Goal: Complete application form

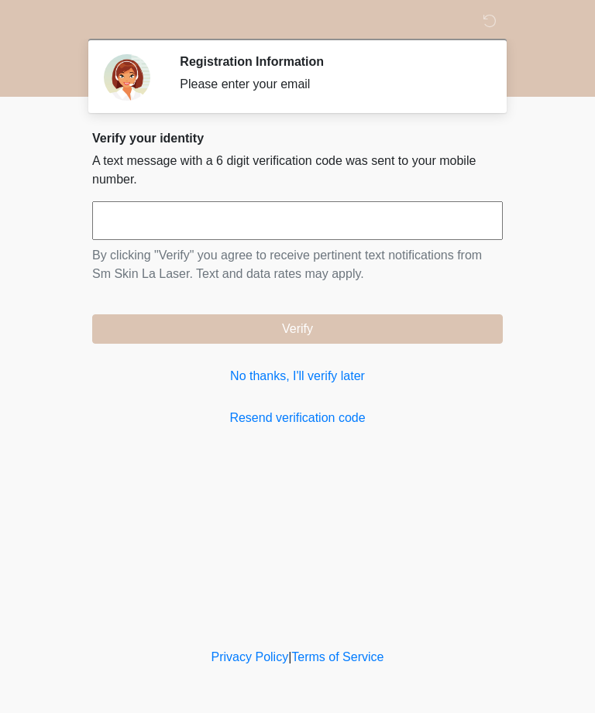
click at [220, 215] on input "text" at bounding box center [297, 220] width 410 height 39
type input "******"
click at [379, 324] on button "Verify" at bounding box center [297, 328] width 410 height 29
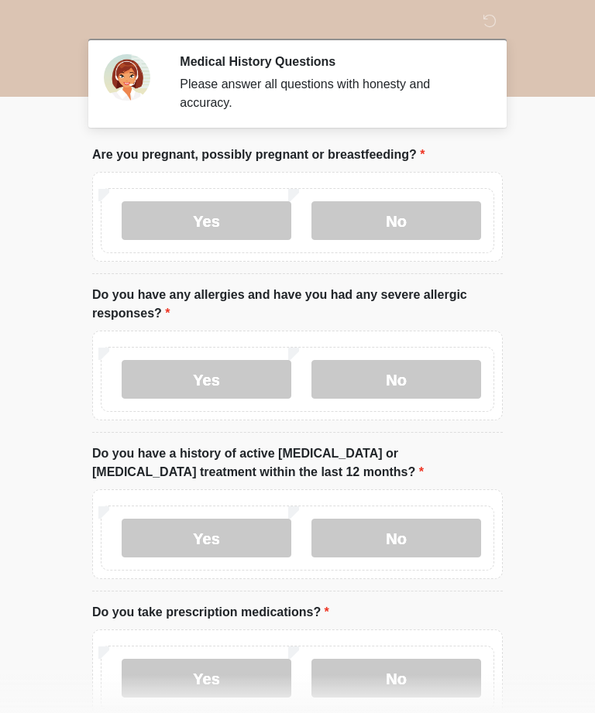
click at [430, 217] on label "No" at bounding box center [396, 220] width 170 height 39
click at [435, 370] on label "No" at bounding box center [396, 379] width 170 height 39
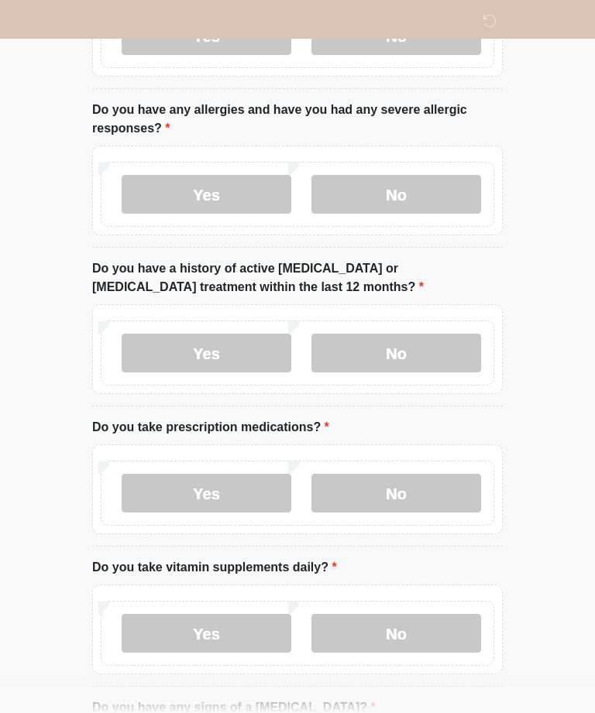
scroll to position [163, 0]
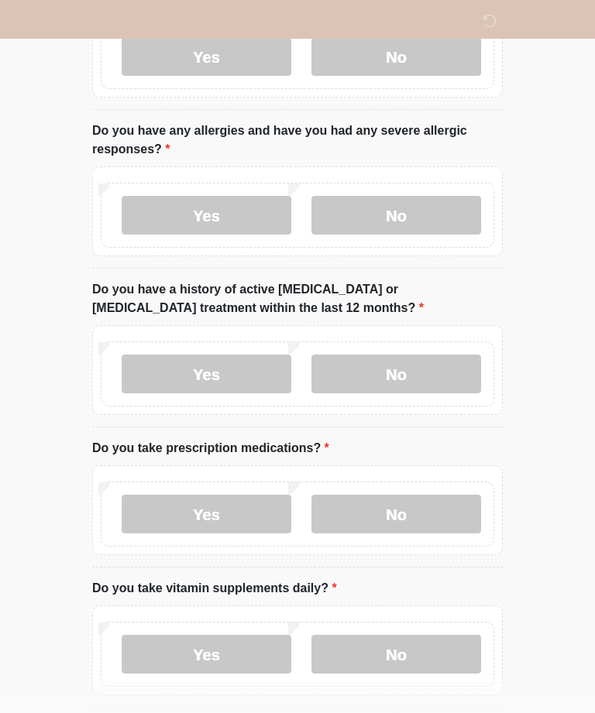
click at [432, 363] on label "No" at bounding box center [396, 374] width 170 height 39
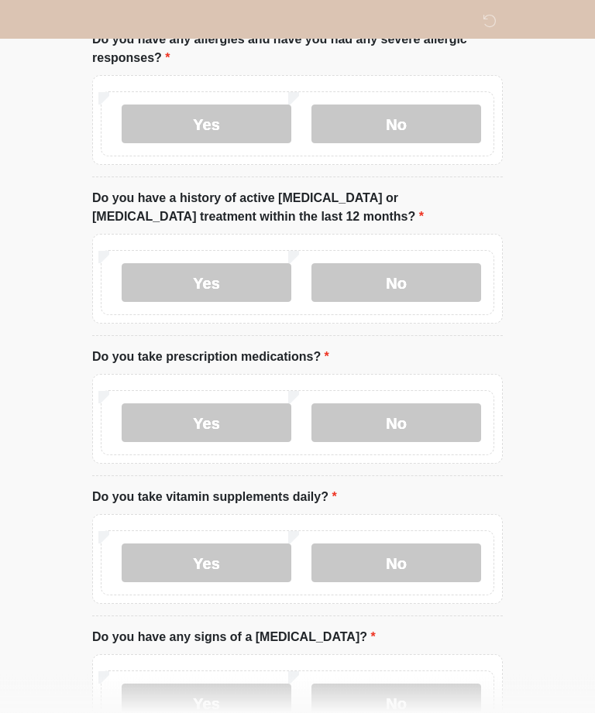
scroll to position [283, 0]
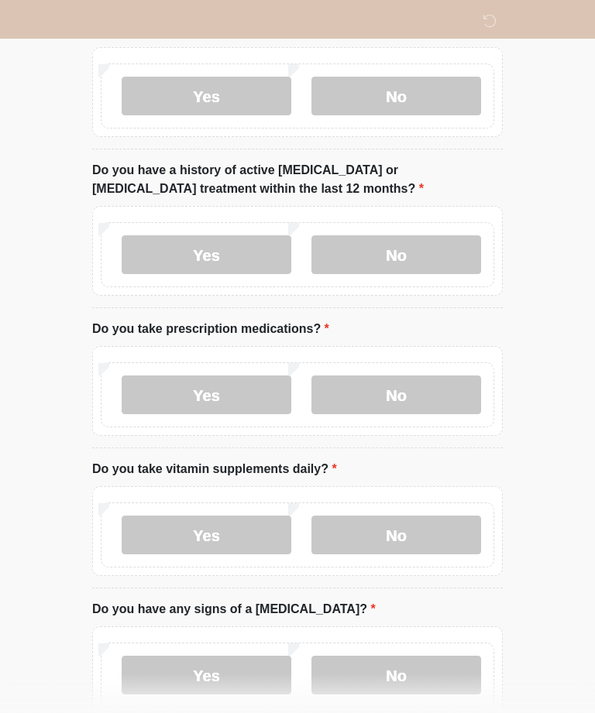
click at [441, 389] on label "No" at bounding box center [396, 395] width 170 height 39
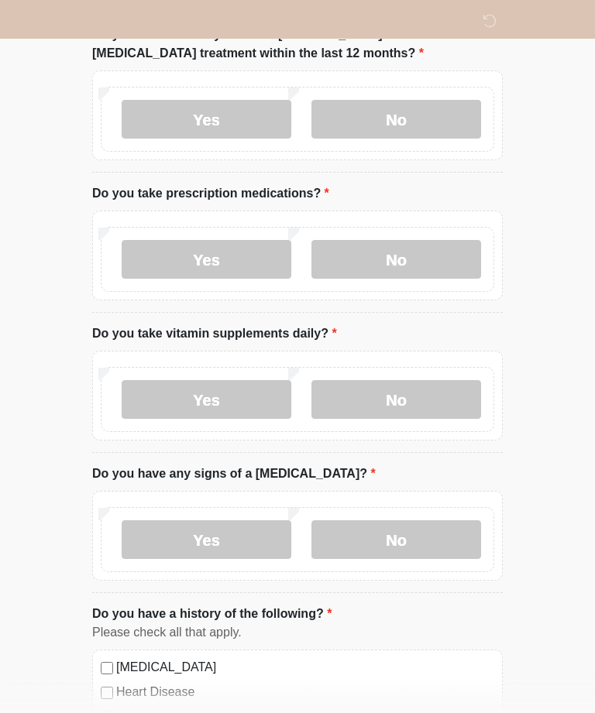
scroll to position [423, 0]
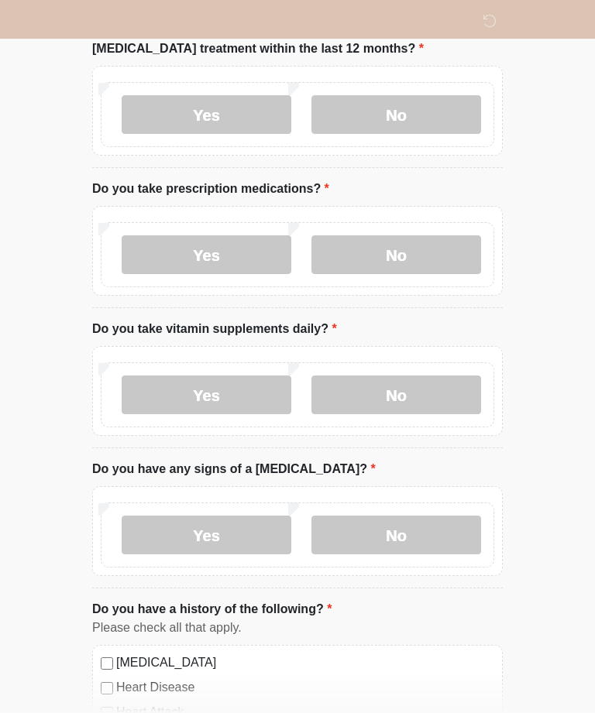
click at [437, 375] on label "No" at bounding box center [396, 394] width 170 height 39
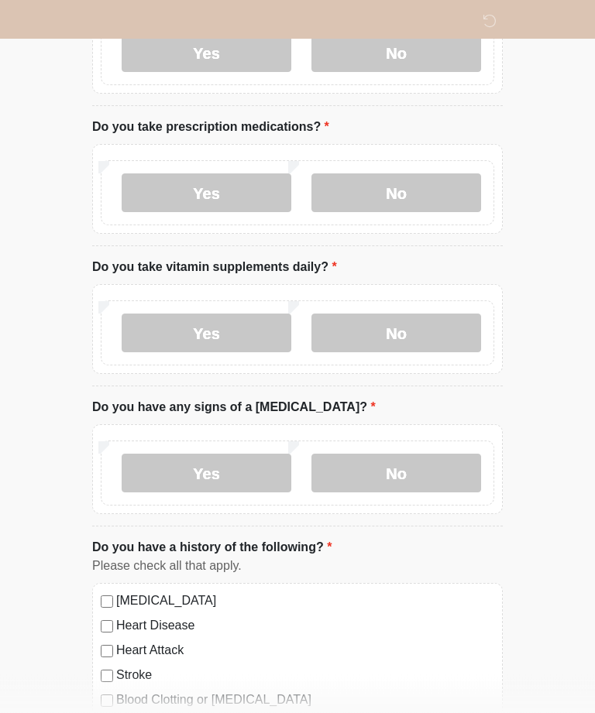
scroll to position [482, 0]
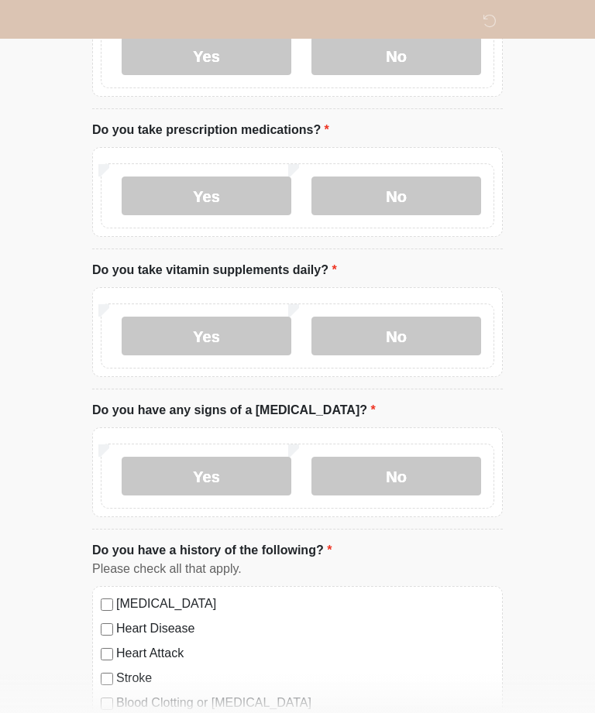
click at [228, 317] on label "Yes" at bounding box center [207, 336] width 170 height 39
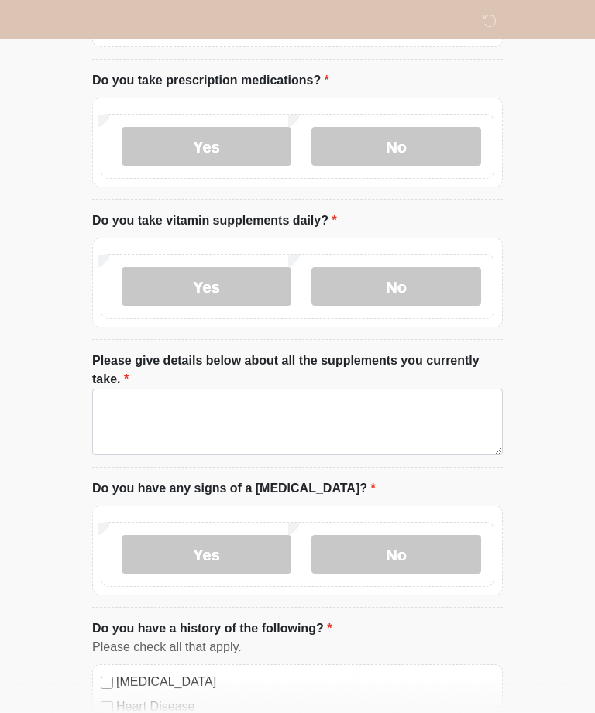
scroll to position [546, 0]
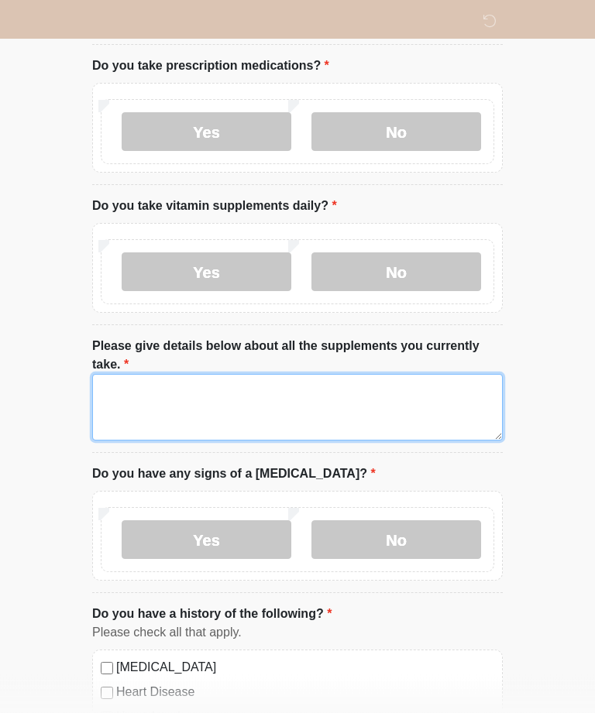
click at [216, 375] on textarea "Please give details below about all the supplements you currently take." at bounding box center [297, 408] width 410 height 67
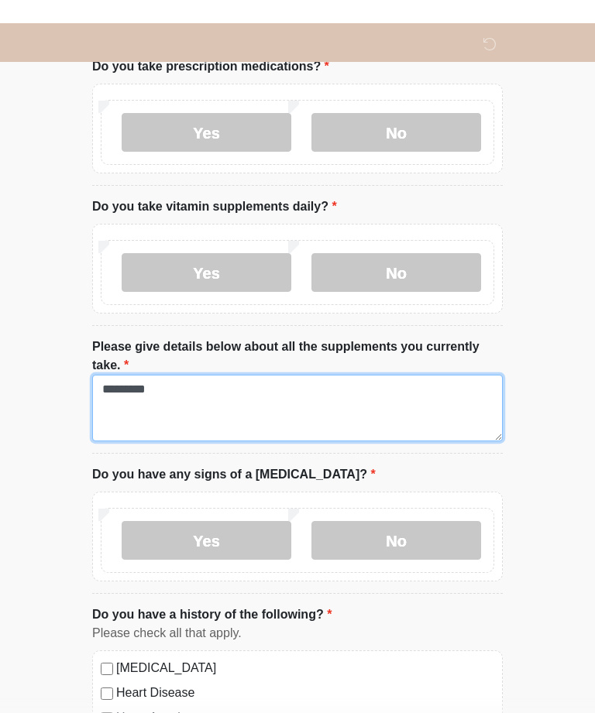
scroll to position [585, 0]
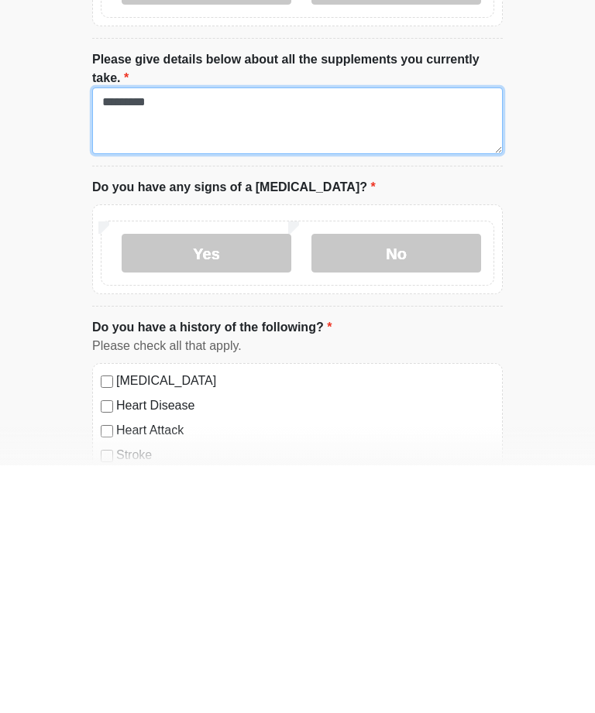
type textarea "********"
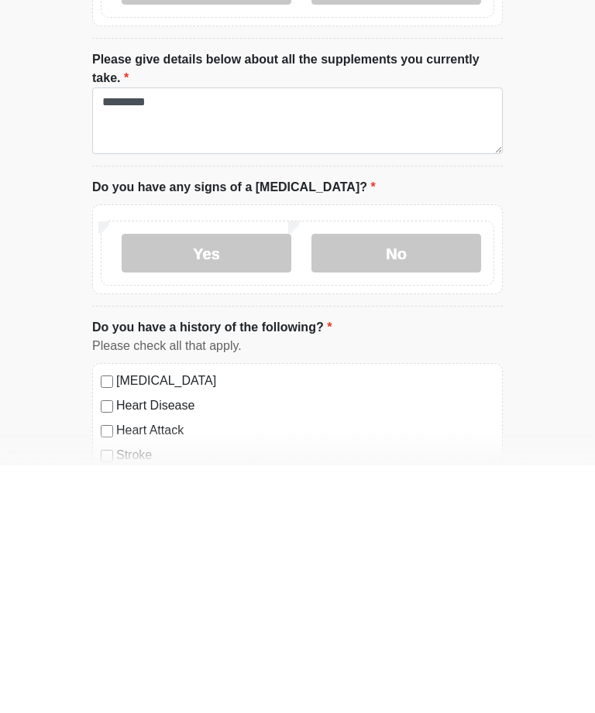
click at [419, 482] on label "No" at bounding box center [396, 501] width 170 height 39
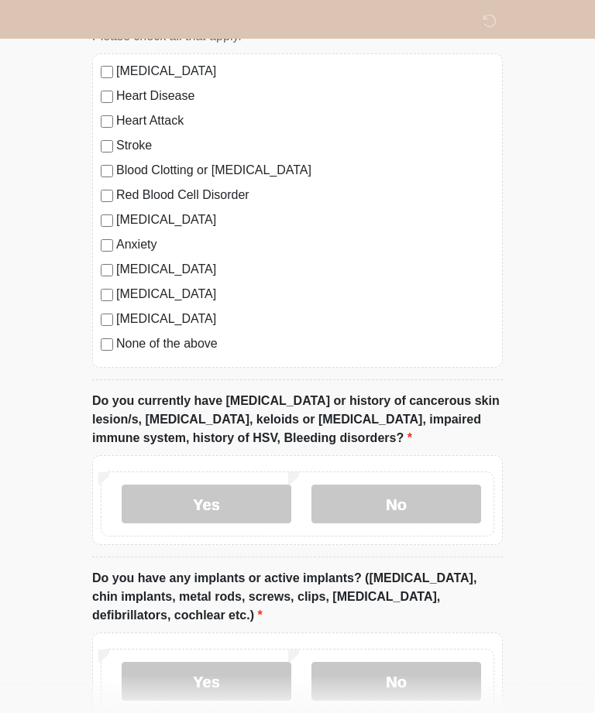
scroll to position [1138, 0]
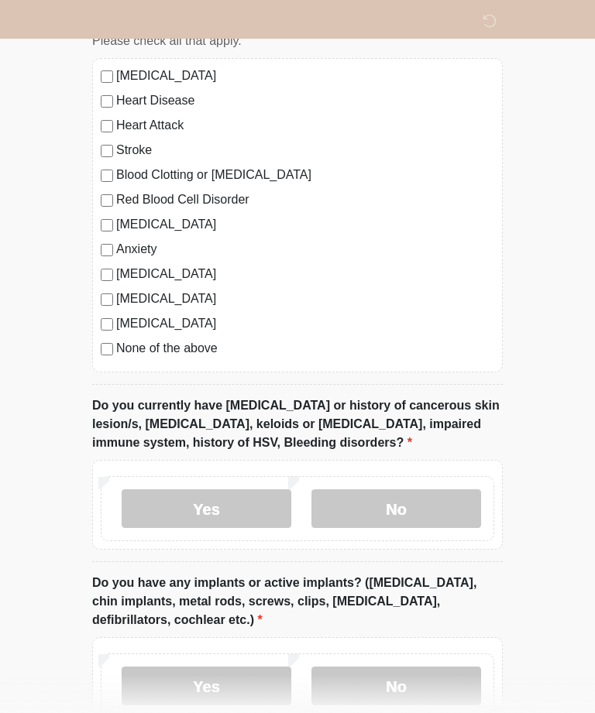
click at [117, 345] on label "None of the above" at bounding box center [305, 348] width 378 height 19
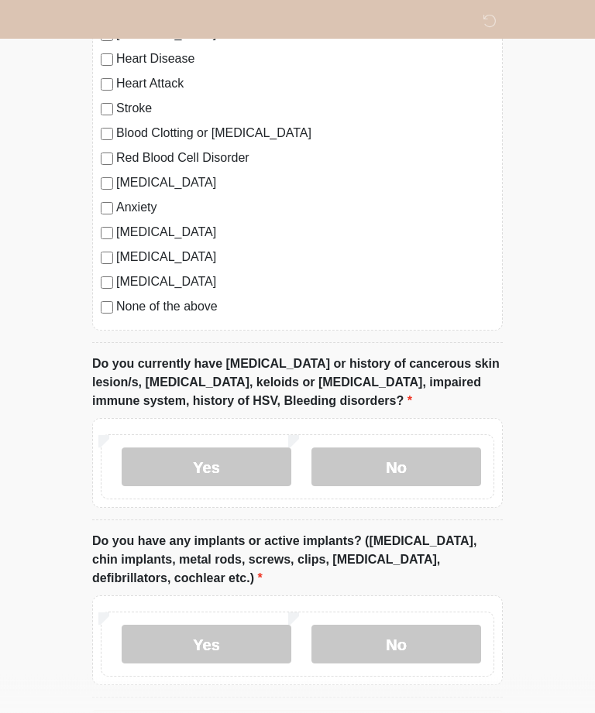
scroll to position [1181, 0]
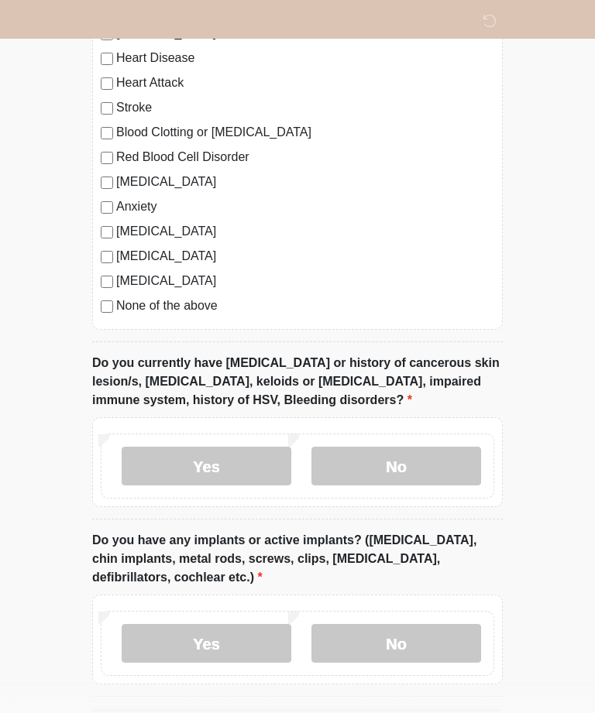
click at [396, 466] on label "No" at bounding box center [396, 466] width 170 height 39
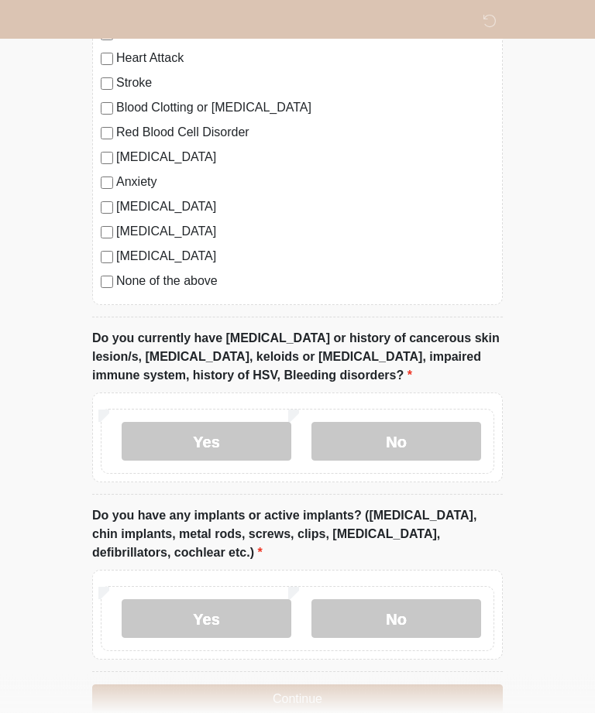
scroll to position [1236, 0]
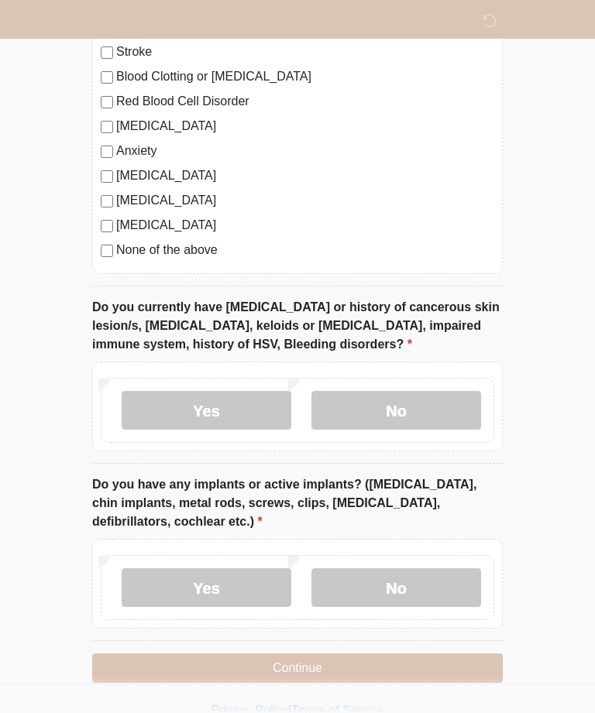
click at [427, 579] on label "No" at bounding box center [396, 587] width 170 height 39
click at [447, 659] on button "Continue" at bounding box center [297, 667] width 410 height 29
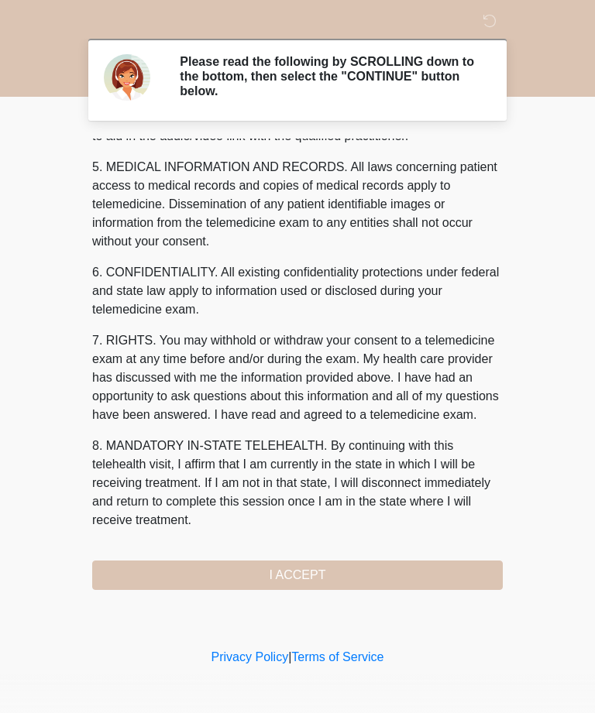
scroll to position [495, 0]
click at [173, 557] on div "1. PURPOSE. The purpose of this form is to obtain your consent for a telemedici…" at bounding box center [297, 364] width 410 height 451
click at [186, 562] on button "I ACCEPT" at bounding box center [297, 575] width 410 height 29
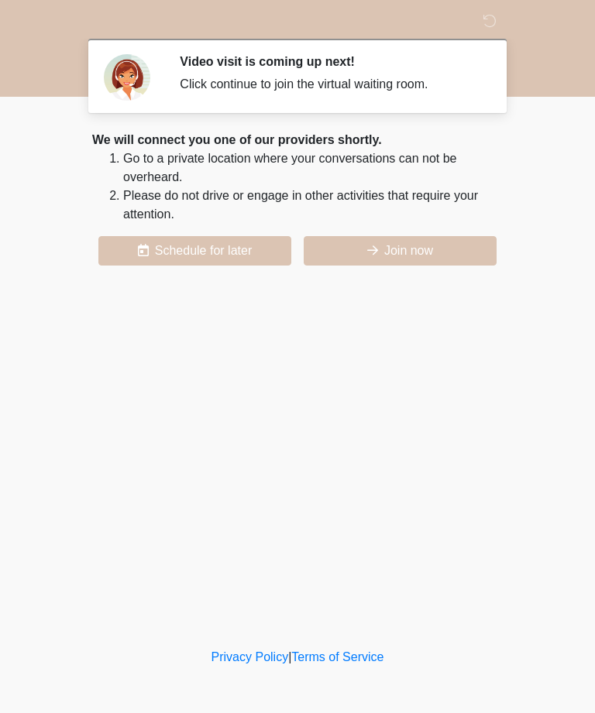
click at [447, 245] on button "Join now" at bounding box center [399, 250] width 193 height 29
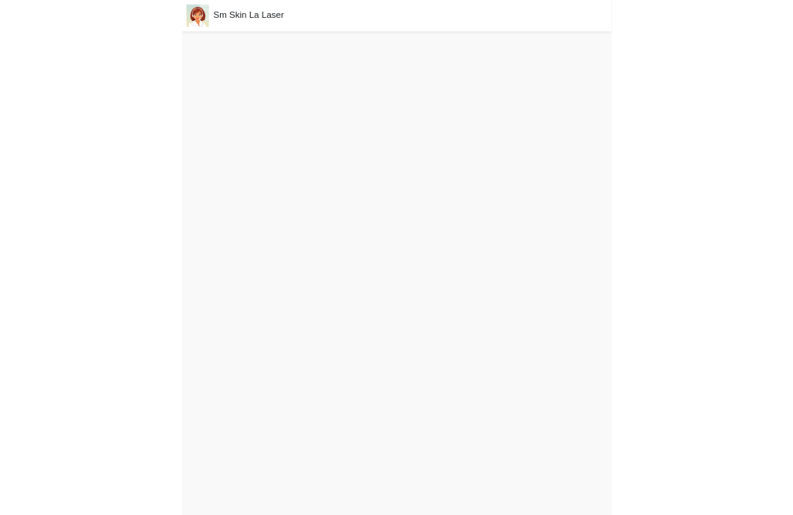
scroll to position [5, 0]
